Goal: Task Accomplishment & Management: Manage account settings

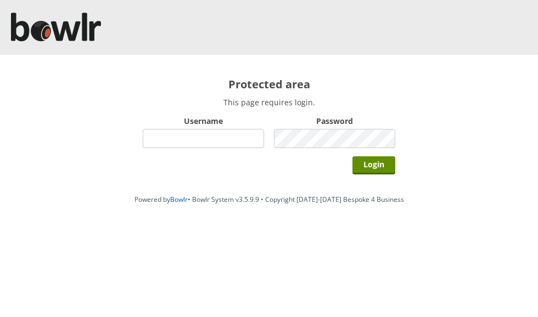
click at [243, 138] on input "Username" at bounding box center [203, 138] width 121 height 19
type input "grahamw"
click at [377, 165] on input "Login" at bounding box center [373, 165] width 43 height 18
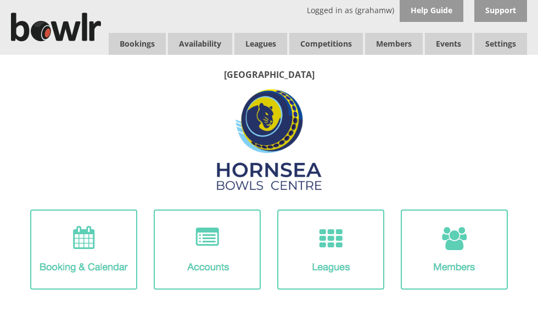
click at [262, 42] on link "Leagues" at bounding box center [260, 44] width 53 height 22
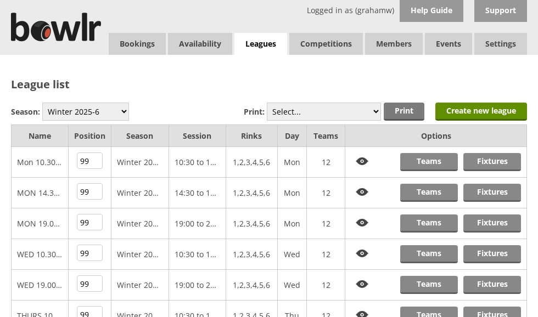
click at [497, 161] on link "Fixtures" at bounding box center [492, 162] width 58 height 18
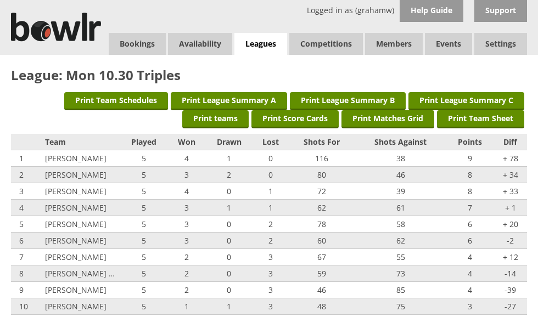
click at [264, 42] on link "Leagues" at bounding box center [260, 44] width 53 height 22
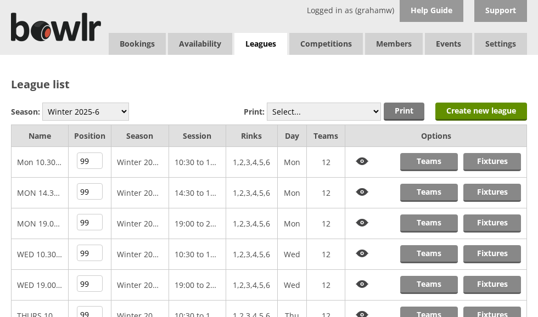
click at [430, 160] on link "Teams" at bounding box center [429, 162] width 58 height 18
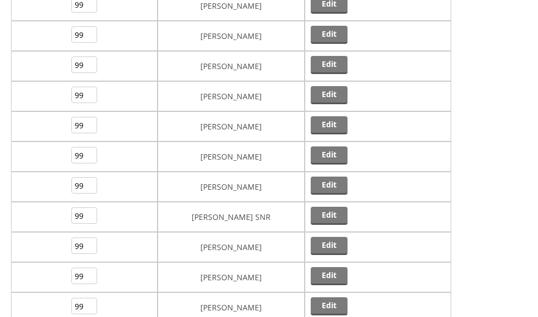
scroll to position [188, 0]
click at [326, 302] on link "Edit" at bounding box center [328, 306] width 37 height 18
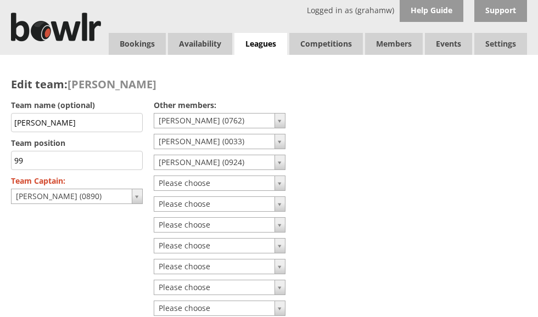
click at [264, 41] on link "Leagues" at bounding box center [260, 44] width 53 height 22
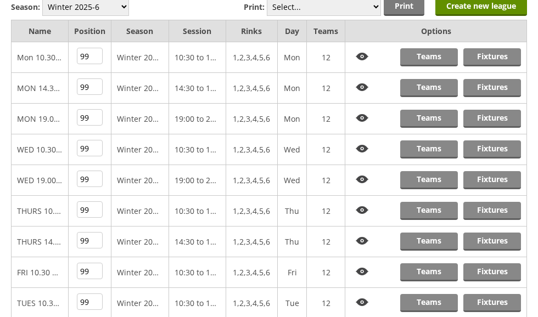
scroll to position [105, 0]
click at [428, 212] on link "Teams" at bounding box center [429, 211] width 58 height 18
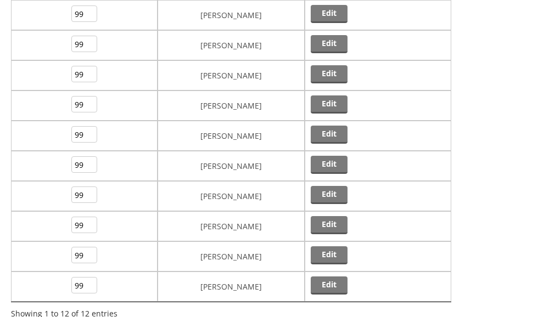
scroll to position [209, 0]
click at [328, 281] on link "Edit" at bounding box center [328, 285] width 37 height 18
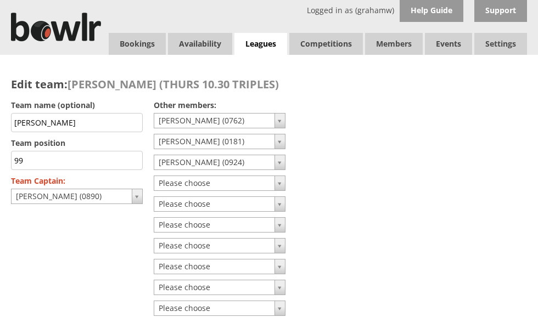
click at [266, 43] on link "Leagues" at bounding box center [260, 44] width 53 height 22
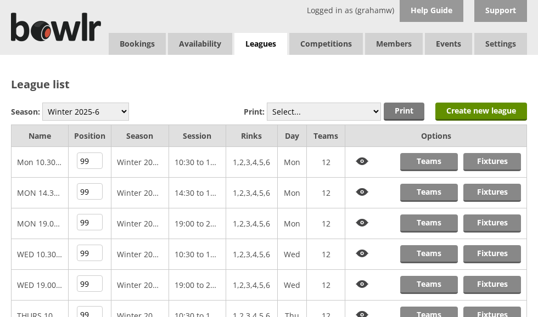
click at [0, 0] on link "Log Out" at bounding box center [0, 0] width 0 height 0
